Goal: Navigation & Orientation: Find specific page/section

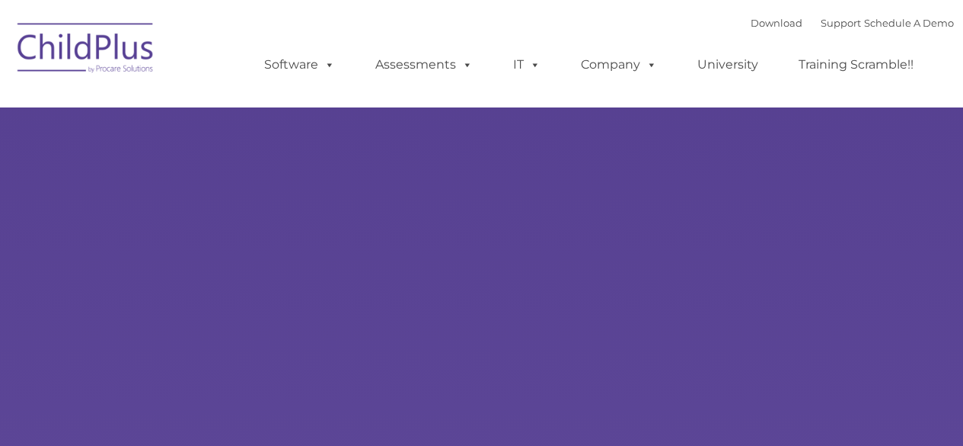
type input ""
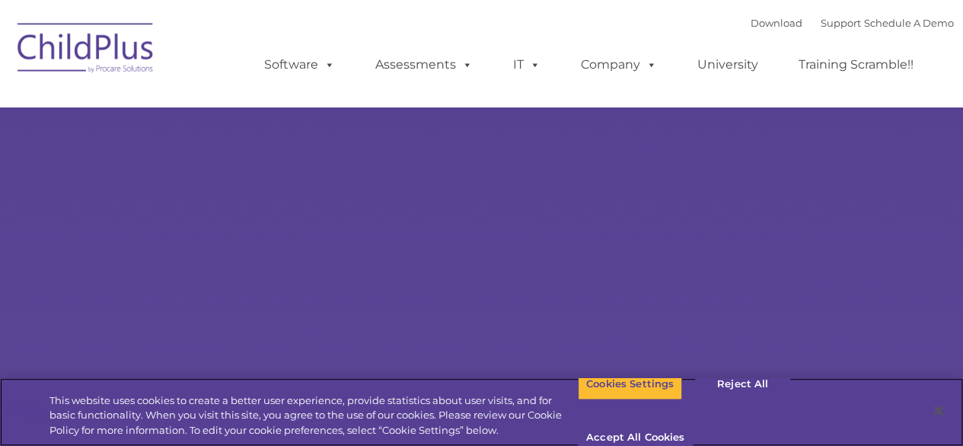
select select "MEDIUM"
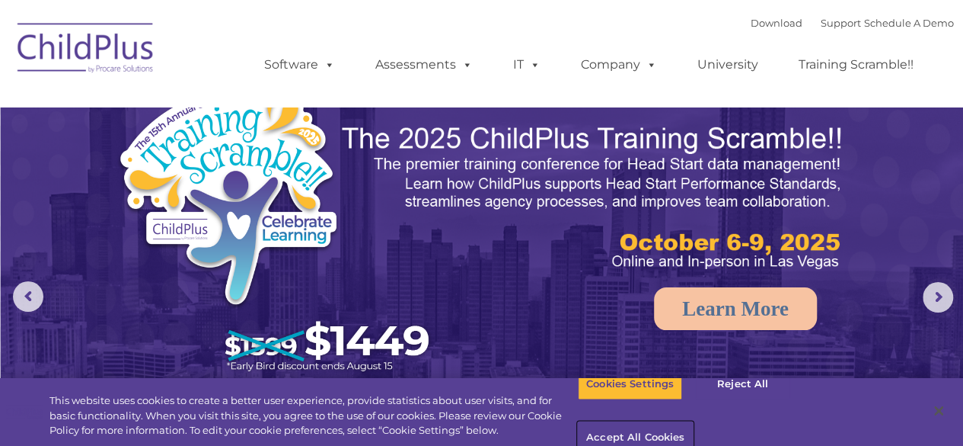
click at [693, 422] on button "Accept All Cookies" at bounding box center [635, 438] width 115 height 32
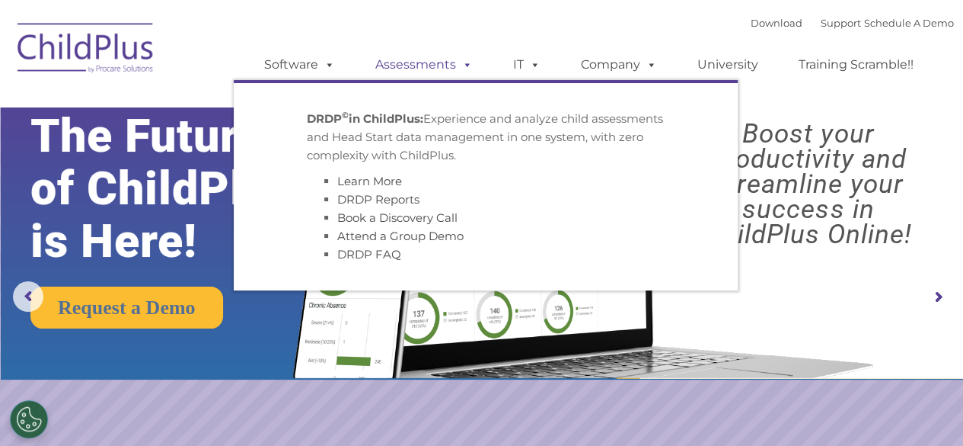
click at [465, 64] on span at bounding box center [464, 64] width 17 height 14
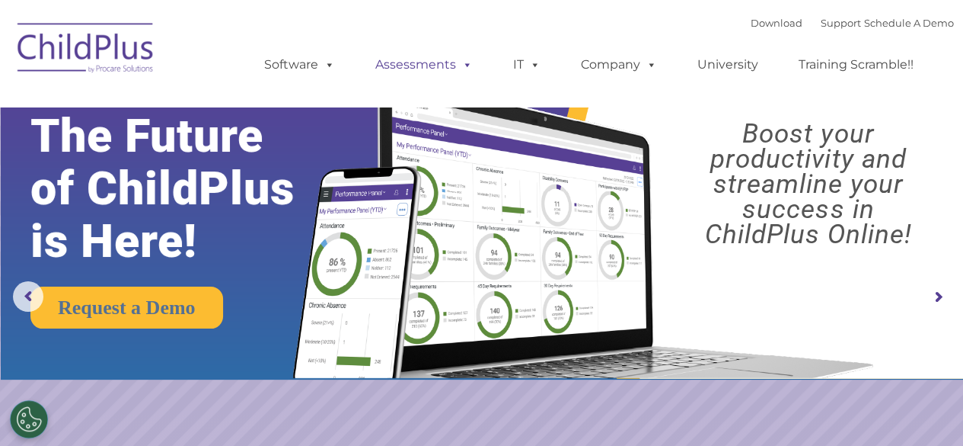
click at [465, 64] on span at bounding box center [464, 64] width 17 height 14
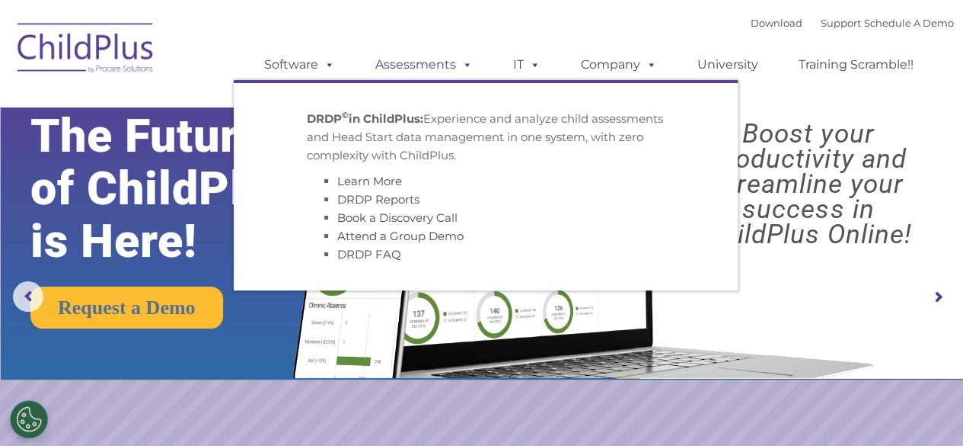
click at [465, 64] on span at bounding box center [464, 64] width 17 height 14
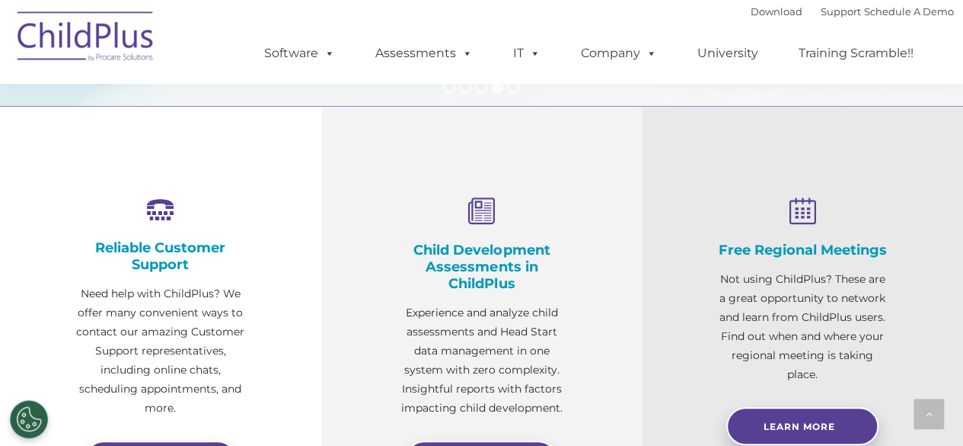
scroll to position [481, 0]
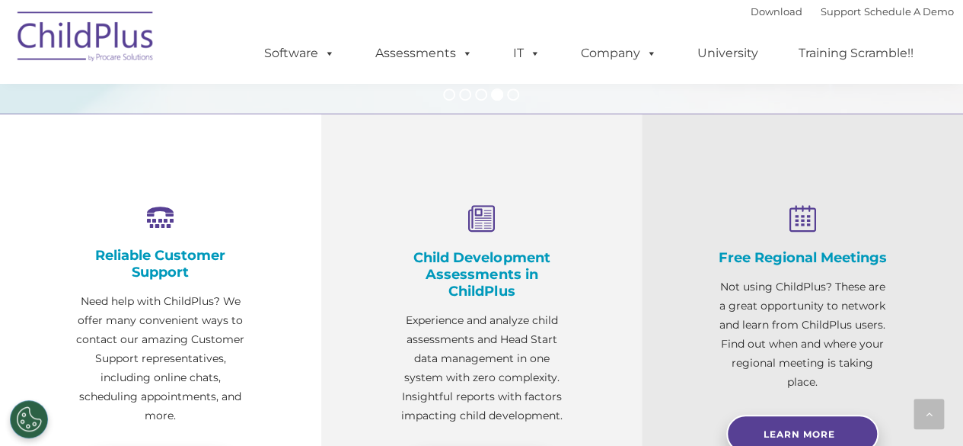
click at [55, 36] on img at bounding box center [86, 39] width 152 height 76
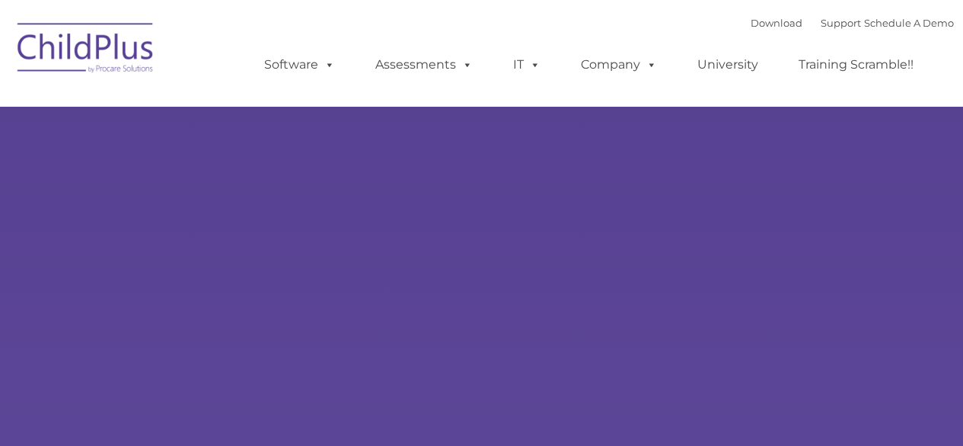
type input ""
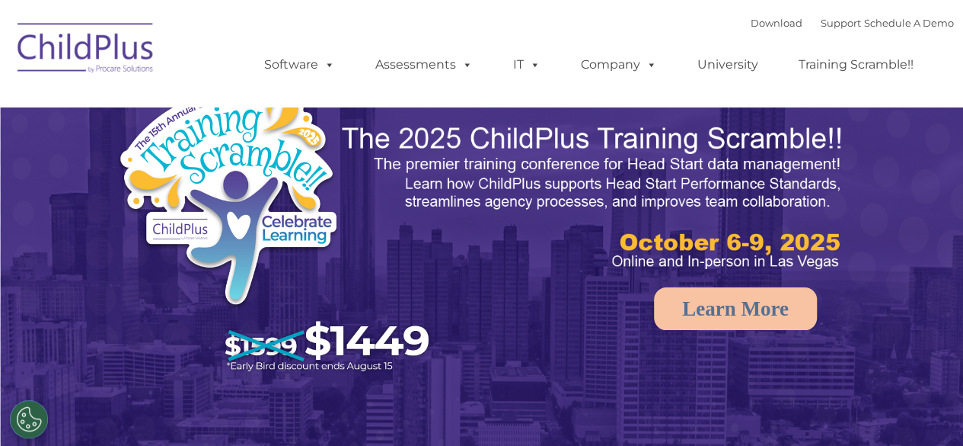
select select "MEDIUM"
click at [934, 299] on rs-arrow at bounding box center [938, 297] width 30 height 30
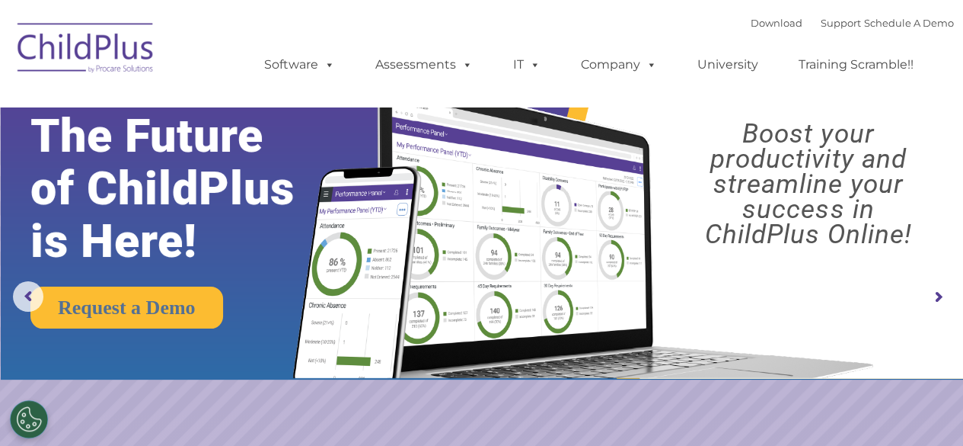
click at [934, 299] on rs-arrow at bounding box center [938, 297] width 30 height 30
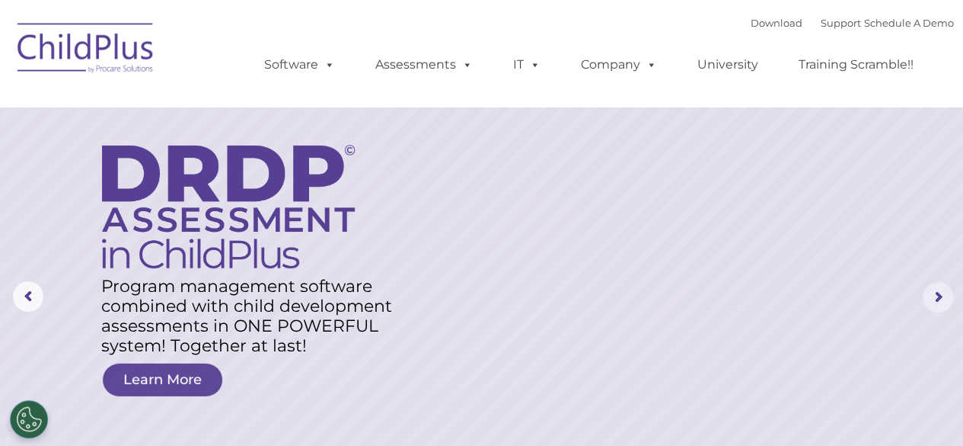
click at [934, 299] on rs-arrow at bounding box center [938, 297] width 30 height 30
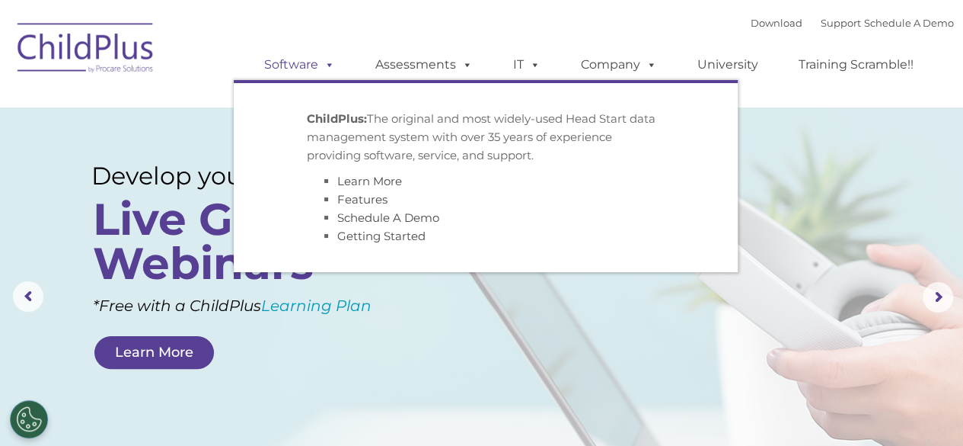
click at [327, 65] on span at bounding box center [326, 64] width 17 height 14
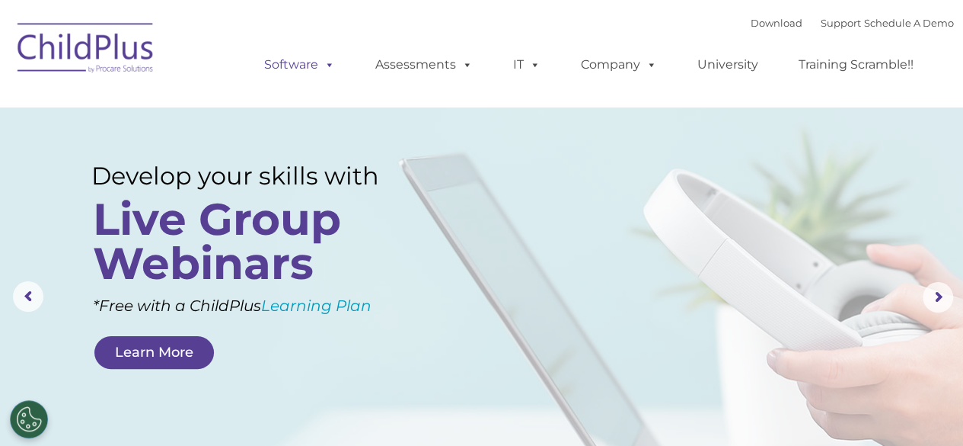
click at [327, 65] on span at bounding box center [326, 64] width 17 height 14
